Goal: Information Seeking & Learning: Learn about a topic

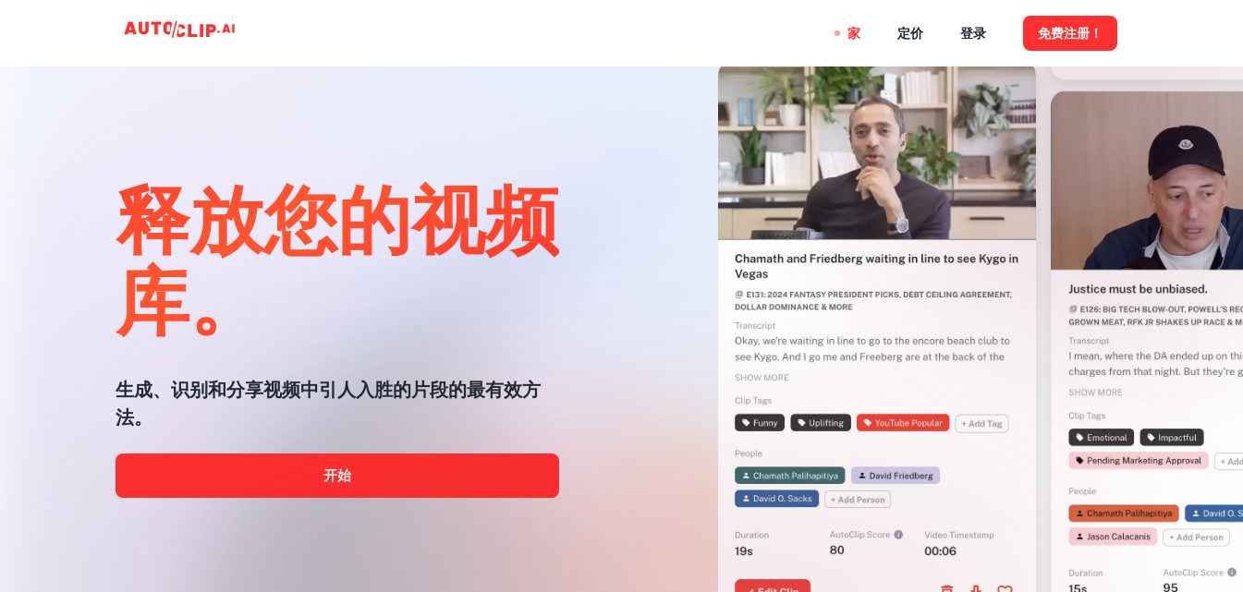
click at [350, 473] on div at bounding box center [622, 593] width 995 height 370
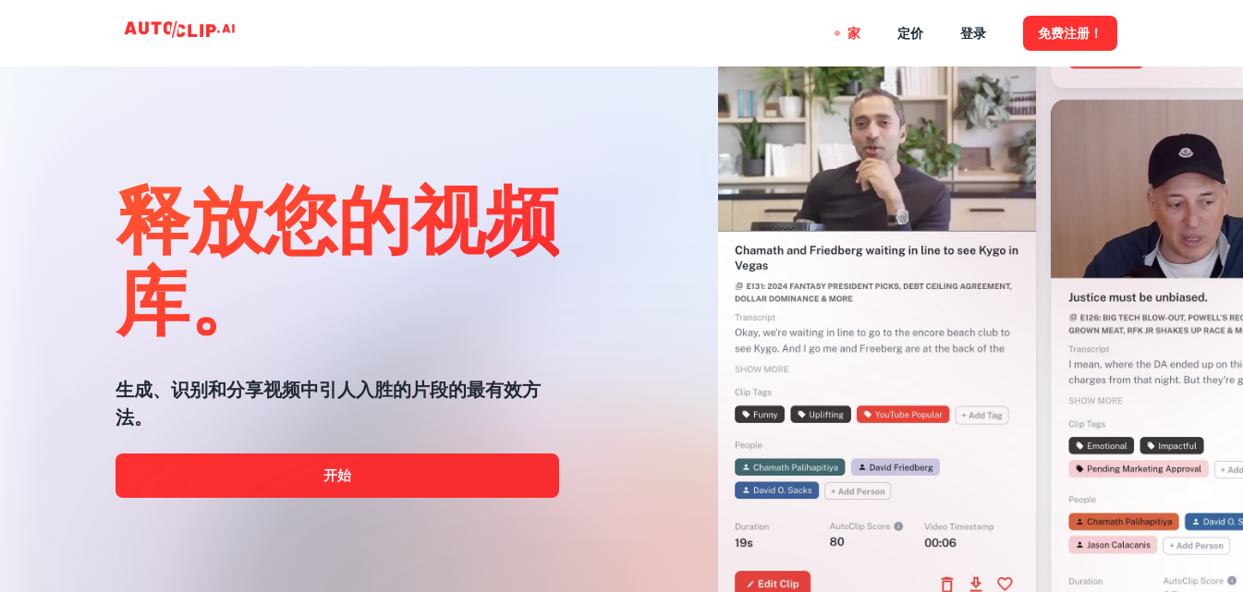
click at [325, 475] on div at bounding box center [622, 593] width 995 height 370
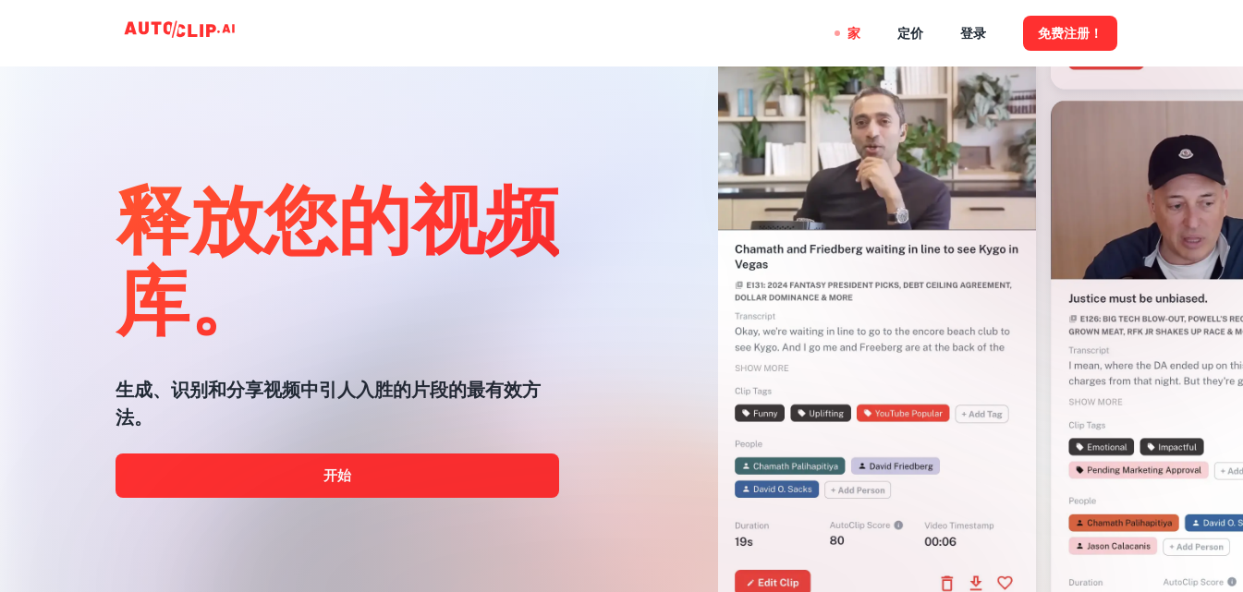
click at [325, 475] on div at bounding box center [622, 593] width 995 height 370
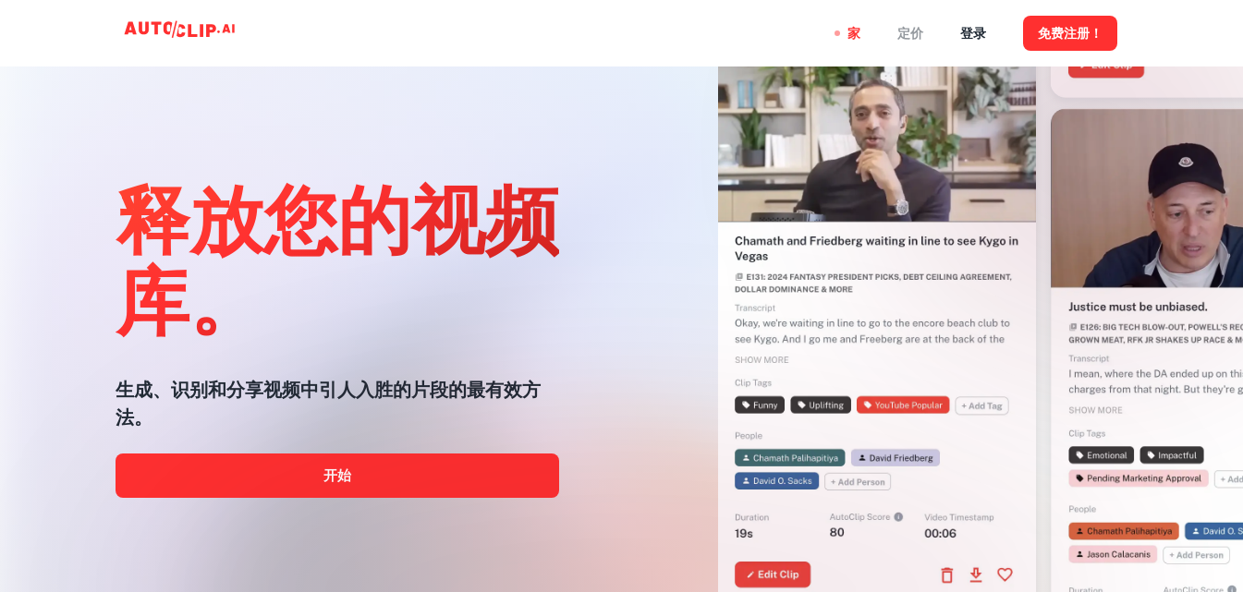
click at [915, 37] on font "定价" at bounding box center [910, 34] width 26 height 15
